Goal: Task Accomplishment & Management: Manage account settings

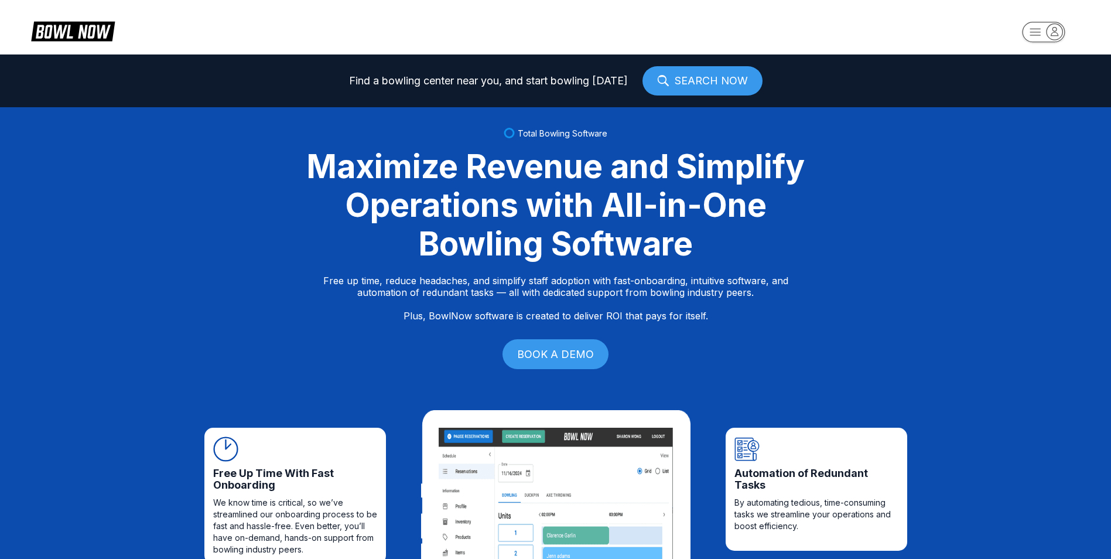
click at [1046, 29] on rect "button" at bounding box center [1043, 32] width 43 height 21
click at [1027, 92] on div "Center Sign In" at bounding box center [1044, 91] width 81 height 21
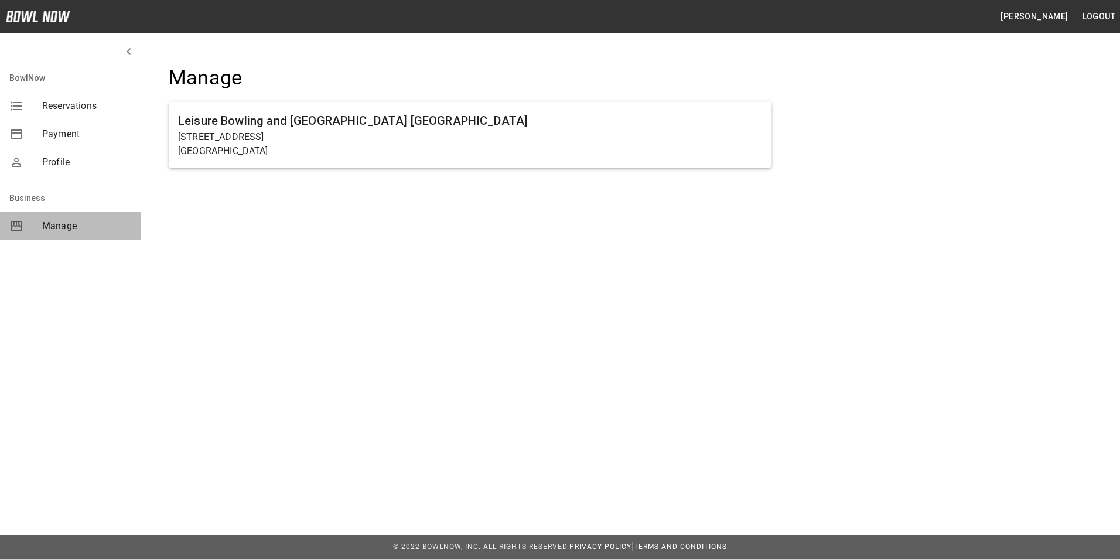
click at [64, 228] on span "Manage" at bounding box center [86, 226] width 89 height 14
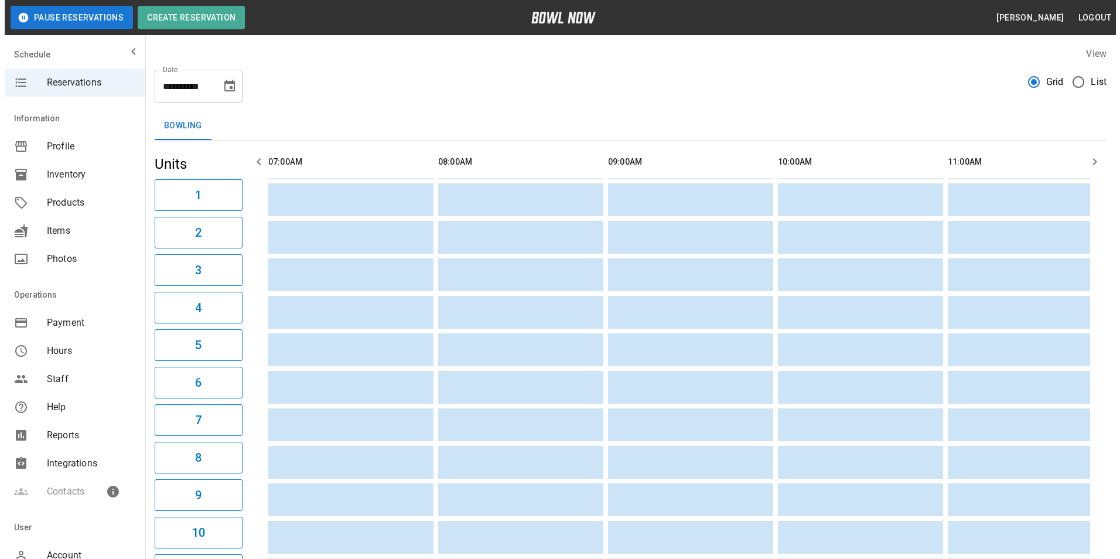
scroll to position [0, 1869]
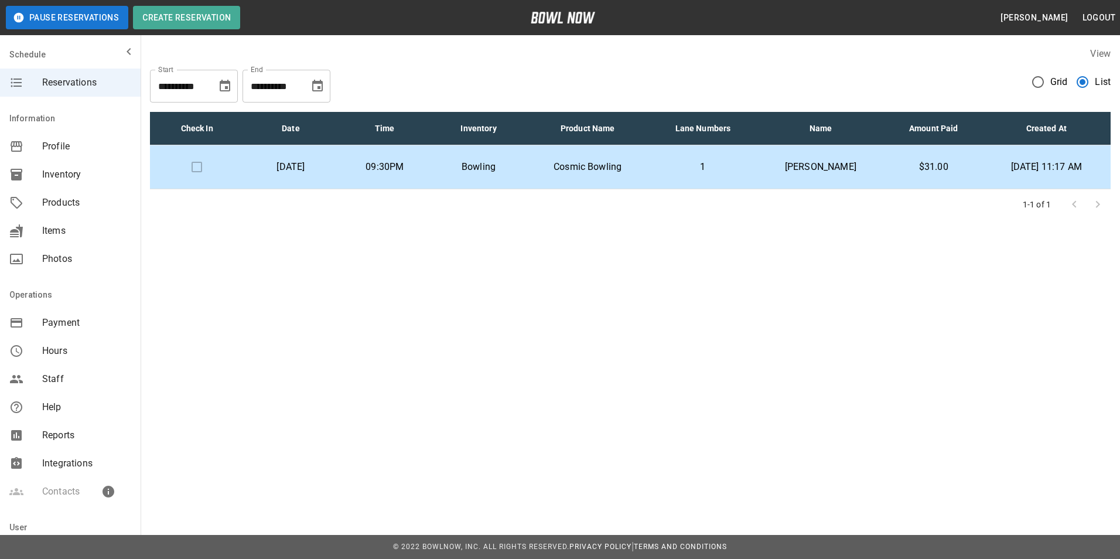
click at [639, 161] on p "Cosmic Bowling" at bounding box center [587, 167] width 105 height 14
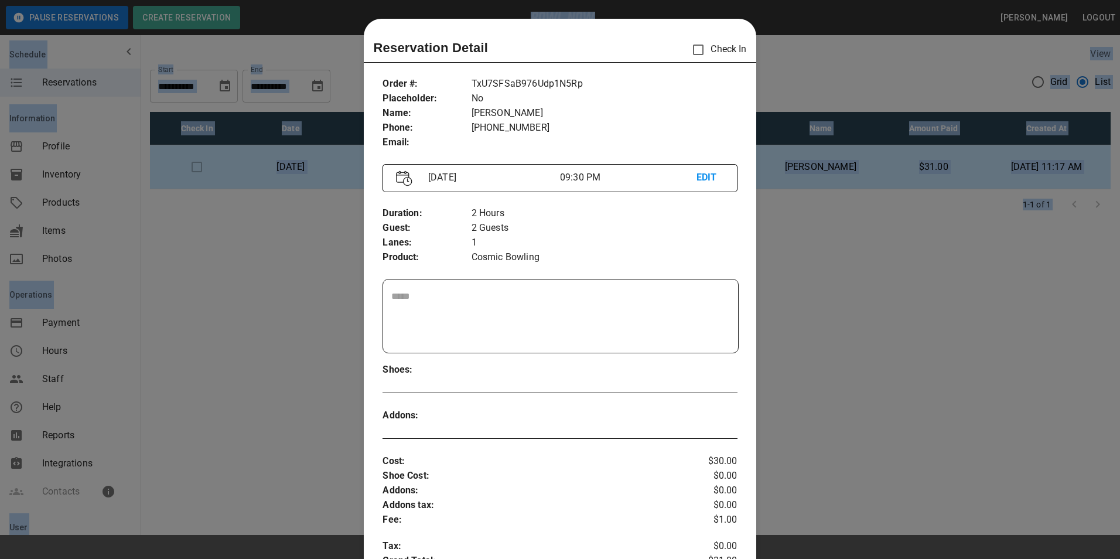
scroll to position [19, 0]
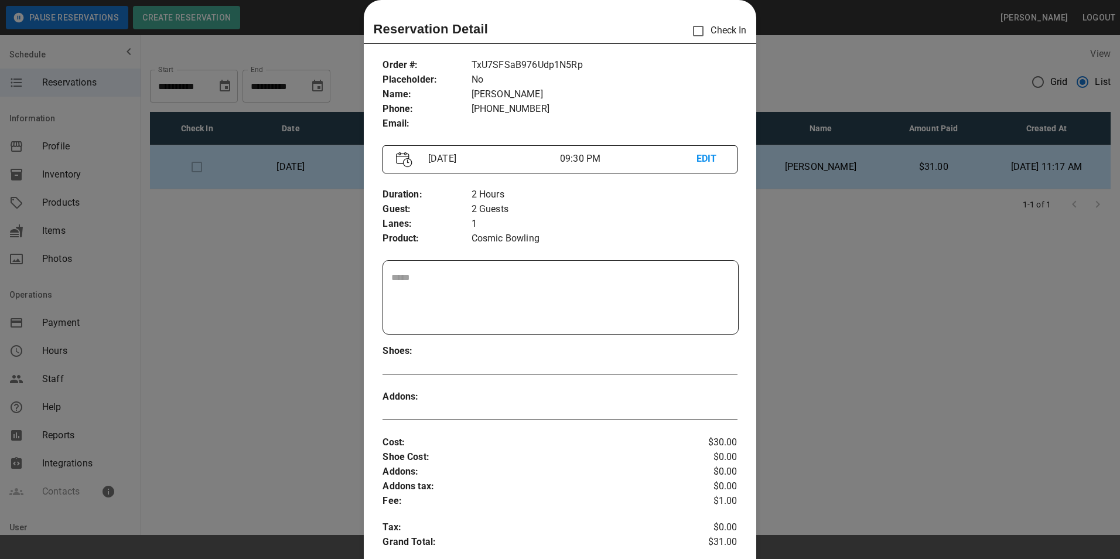
click at [888, 287] on div at bounding box center [560, 279] width 1120 height 559
